Goal: Transaction & Acquisition: Purchase product/service

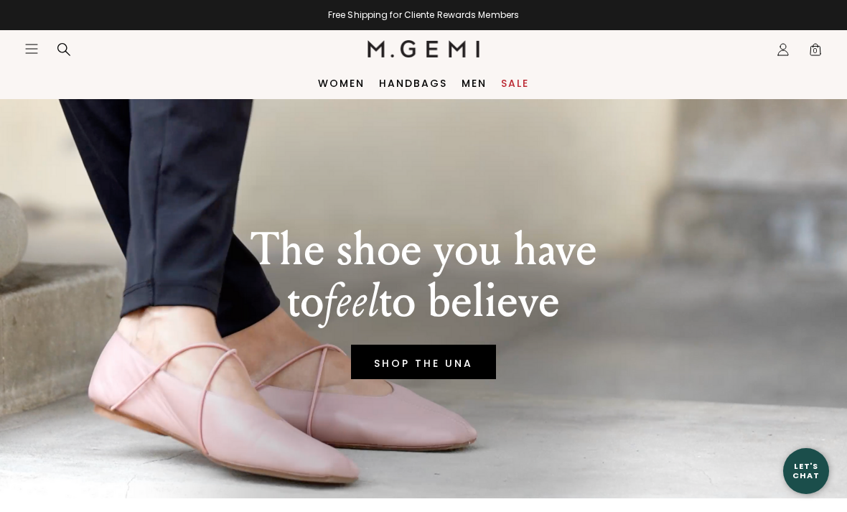
click at [342, 78] on link "Women" at bounding box center [341, 83] width 47 height 11
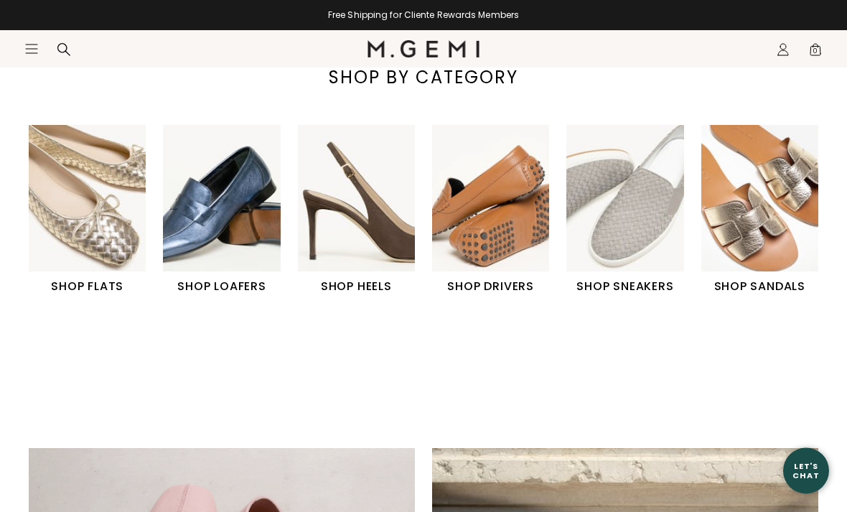
scroll to position [476, 0]
click at [350, 271] on img "3 / 6" at bounding box center [356, 198] width 117 height 146
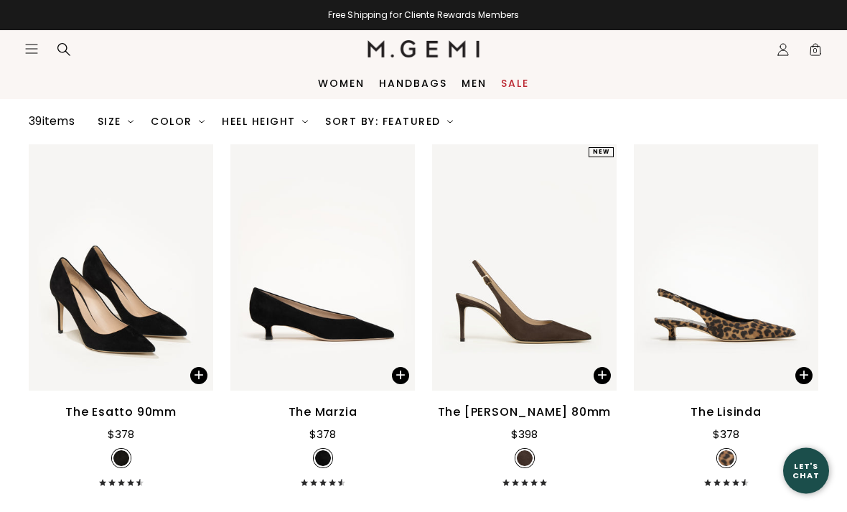
scroll to position [136, 0]
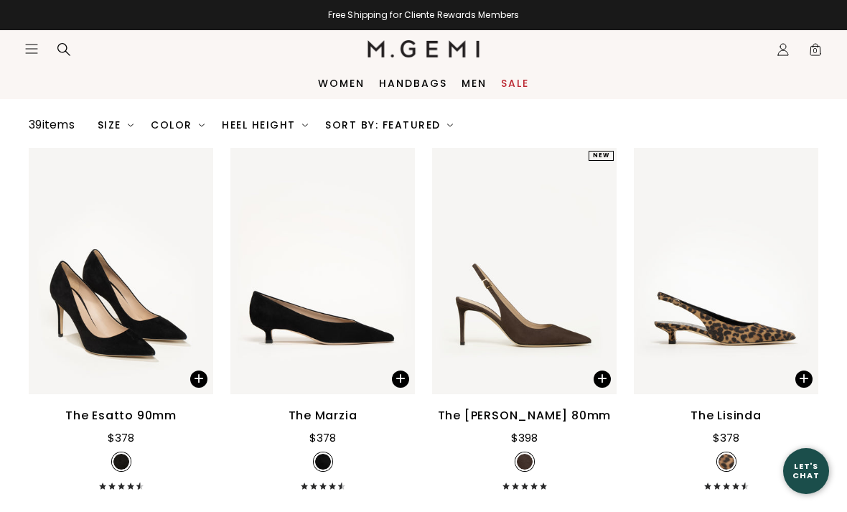
click at [258, 131] on div "Heel Height" at bounding box center [265, 124] width 86 height 11
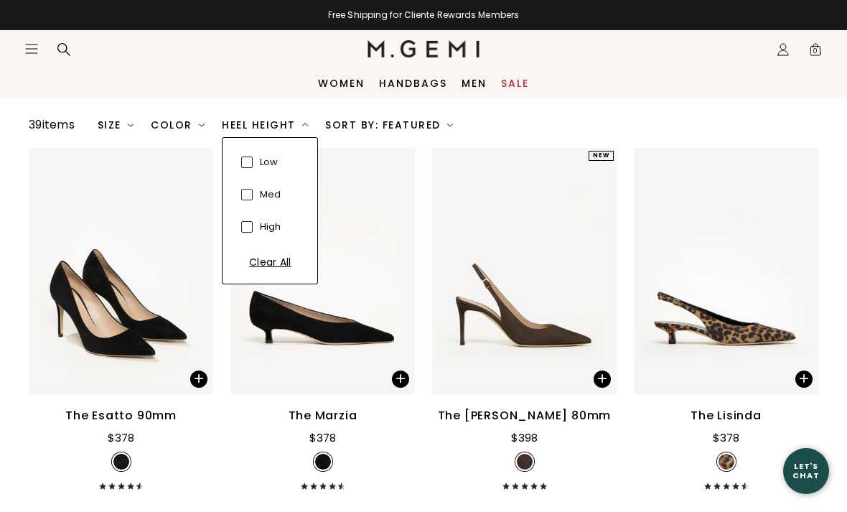
click at [249, 200] on span at bounding box center [246, 194] width 11 height 11
checkbox input "true"
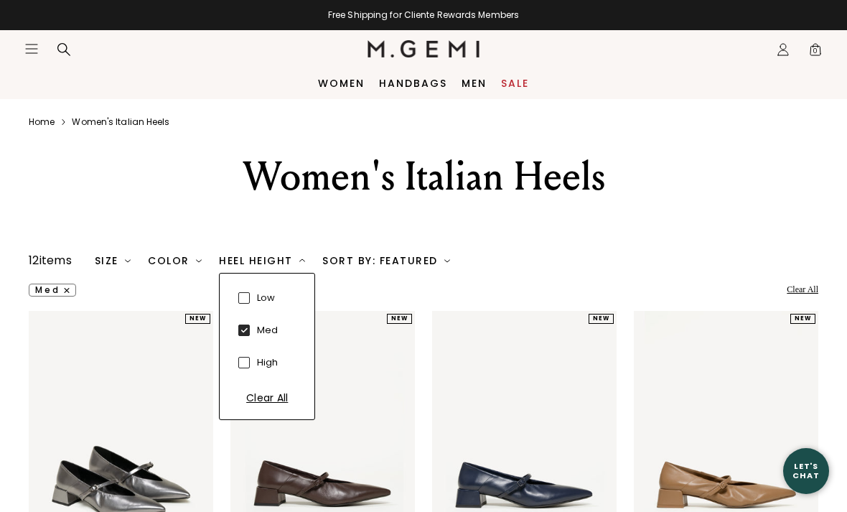
click at [250, 405] on div "Clear All" at bounding box center [267, 398] width 72 height 14
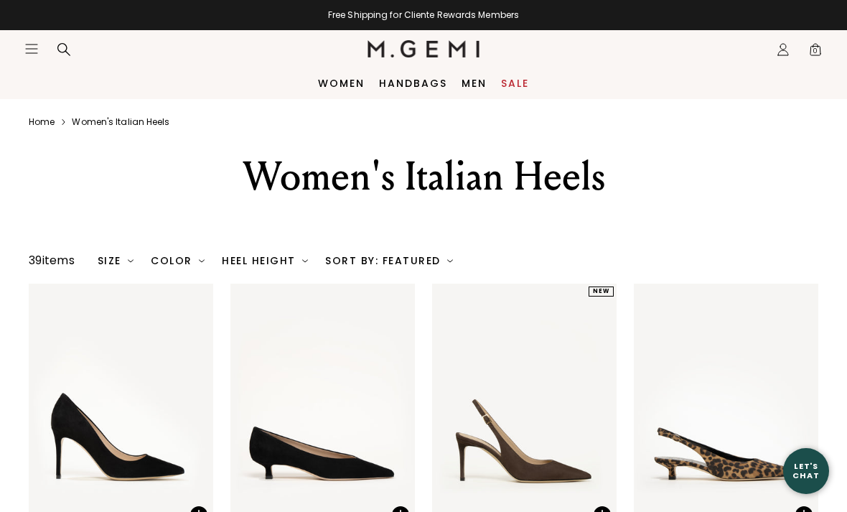
click at [169, 266] on div "Color" at bounding box center [178, 260] width 54 height 11
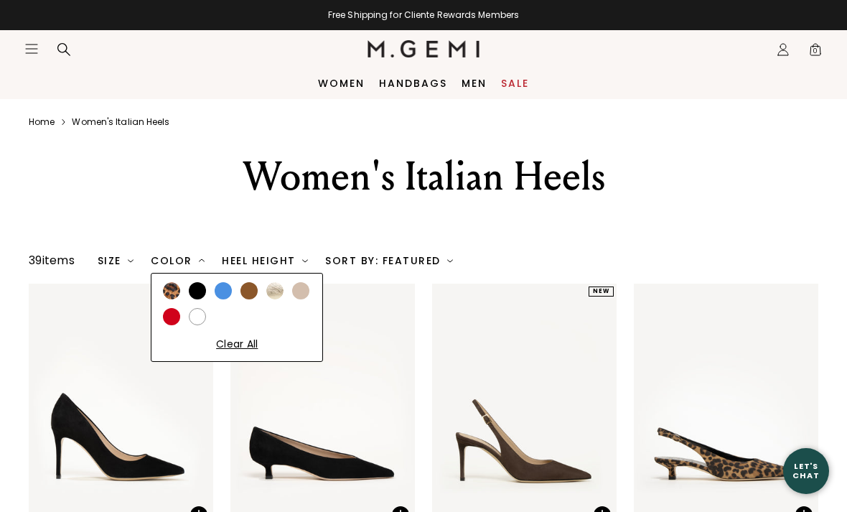
click at [253, 299] on div at bounding box center [249, 290] width 17 height 17
